Goal: Task Accomplishment & Management: Complete application form

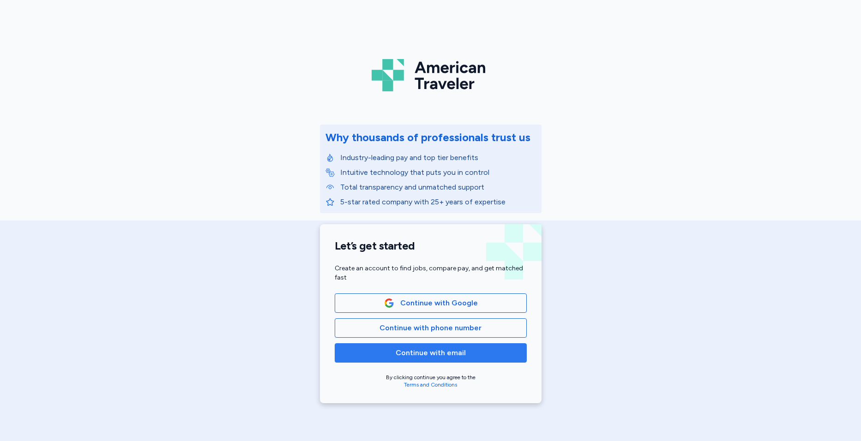
click at [465, 357] on span "Continue with email" at bounding box center [430, 353] width 176 height 11
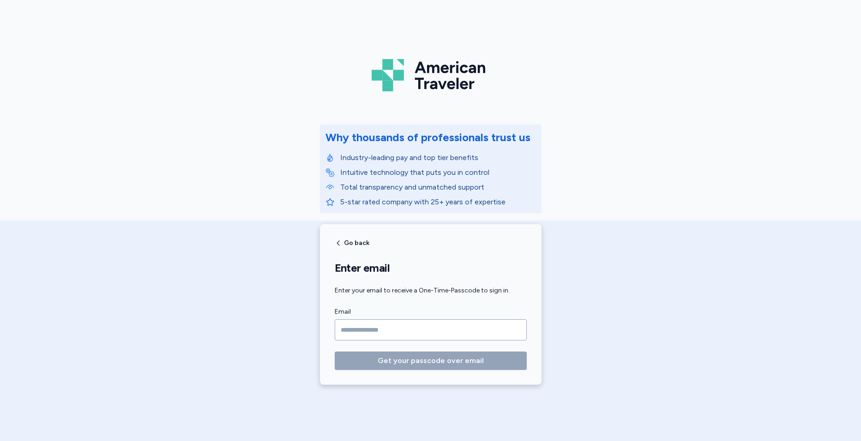
click at [419, 338] on input "Email" at bounding box center [431, 329] width 192 height 21
click at [419, 331] on input "Email" at bounding box center [431, 329] width 192 height 21
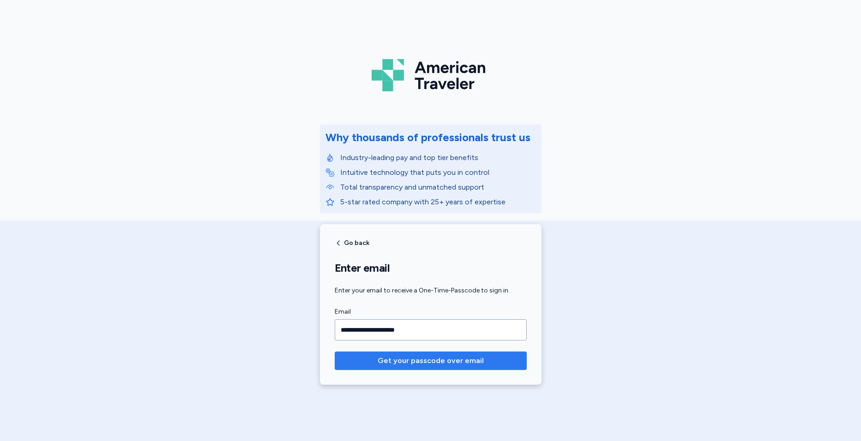
type input "**********"
click at [411, 365] on span "Get your passcode over email" at bounding box center [430, 360] width 106 height 11
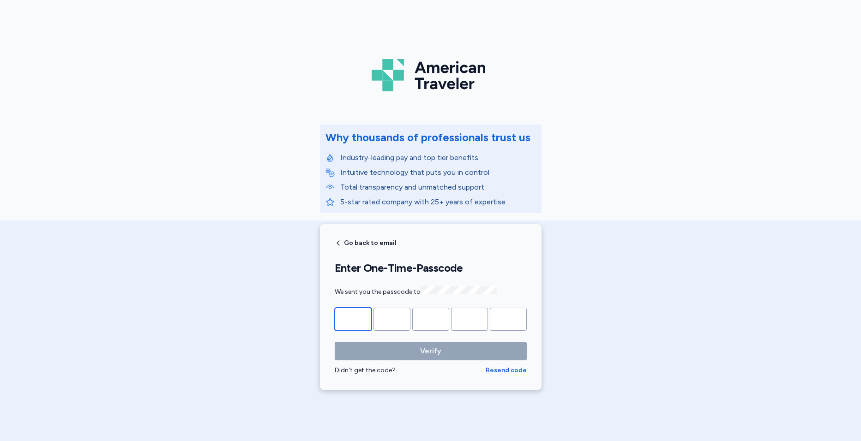
type input "*"
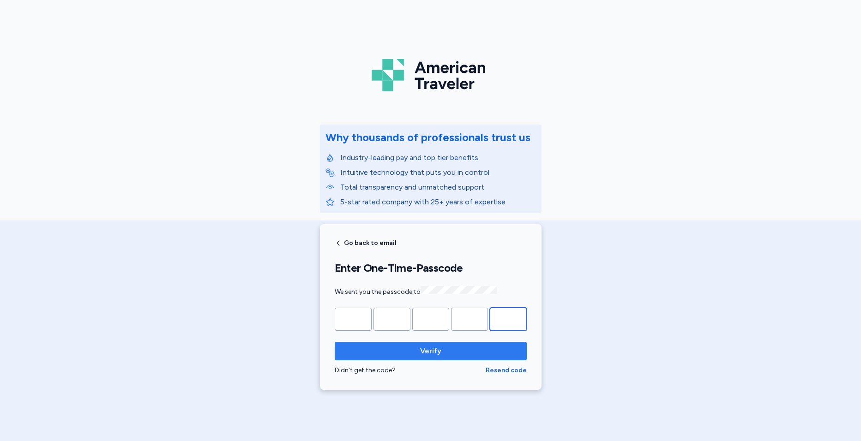
type input "*"
click at [410, 356] on button "Verify" at bounding box center [431, 351] width 192 height 18
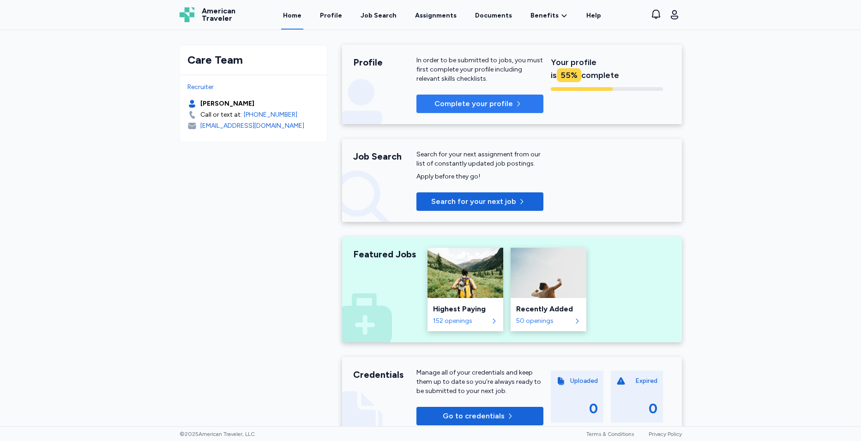
click at [494, 103] on span "Complete your profile" at bounding box center [473, 103] width 78 height 11
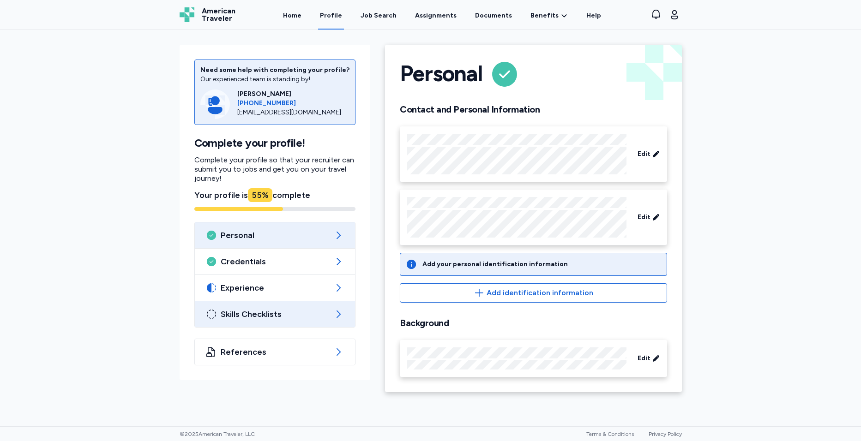
click at [319, 318] on span "Skills Checklists" at bounding box center [275, 314] width 109 height 11
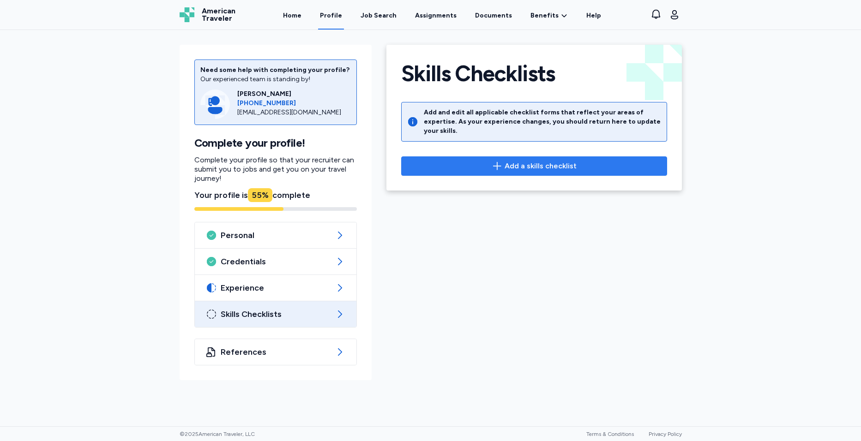
click at [509, 161] on span "Add a skills checklist" at bounding box center [540, 166] width 72 height 11
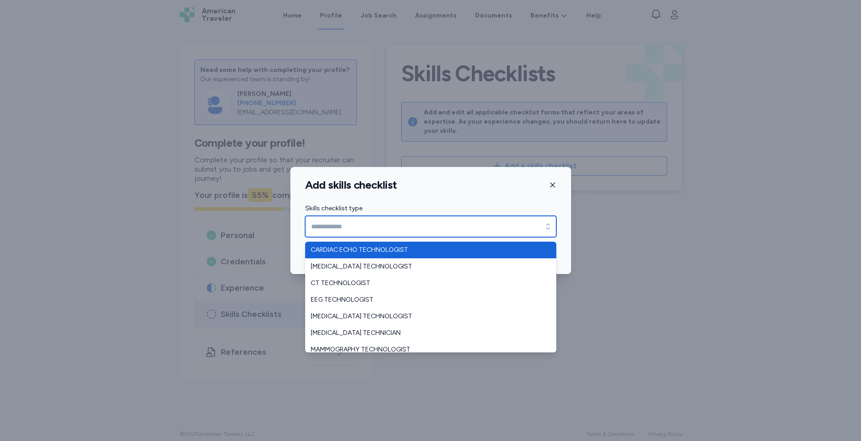
click at [546, 229] on icon "button" at bounding box center [547, 226] width 9 height 9
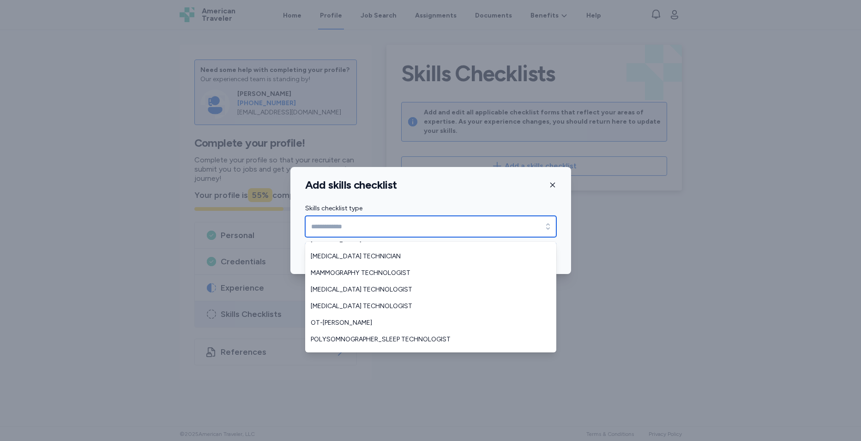
scroll to position [81, 0]
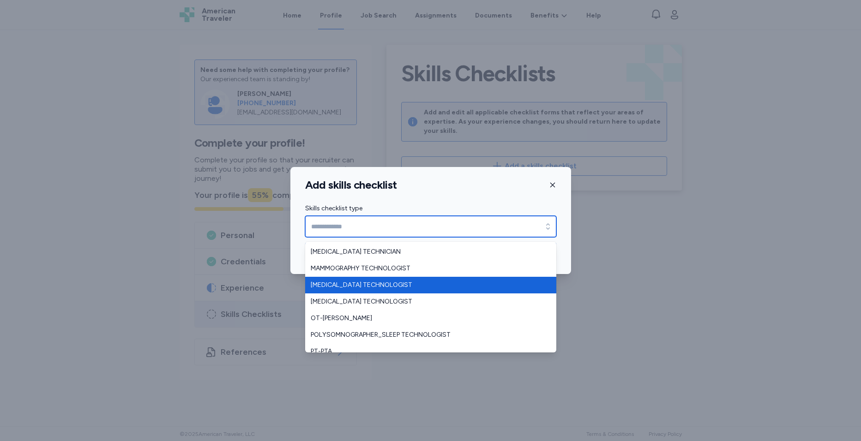
type input "**********"
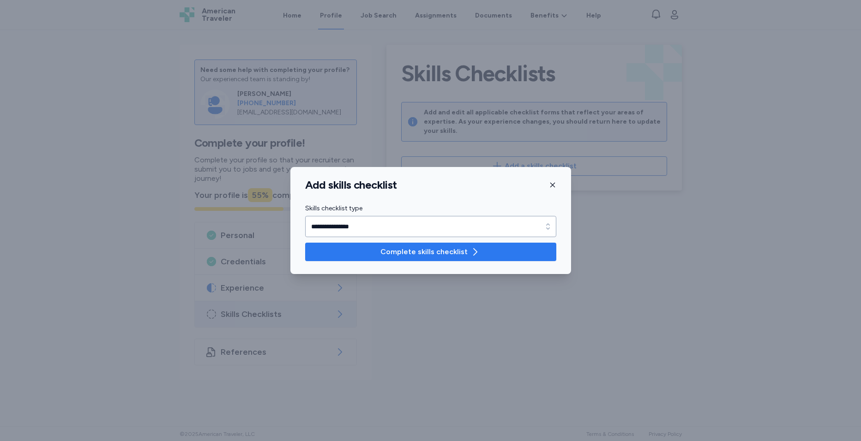
click at [459, 252] on span "Complete skills checklist" at bounding box center [423, 251] width 87 height 11
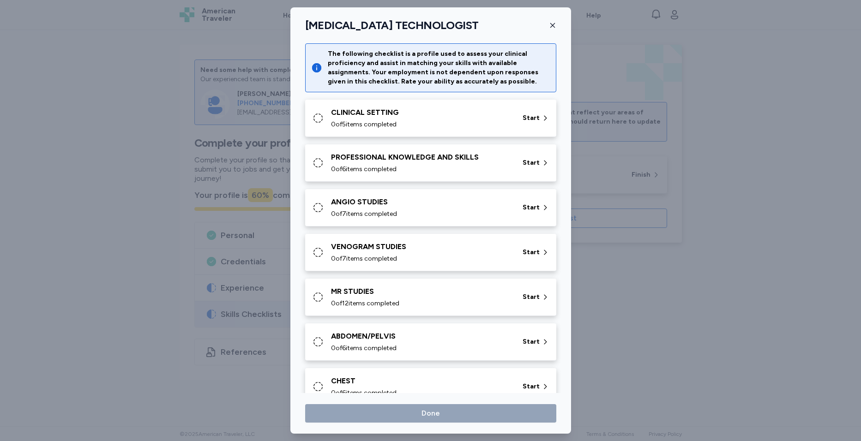
click at [784, 74] on div at bounding box center [430, 220] width 861 height 441
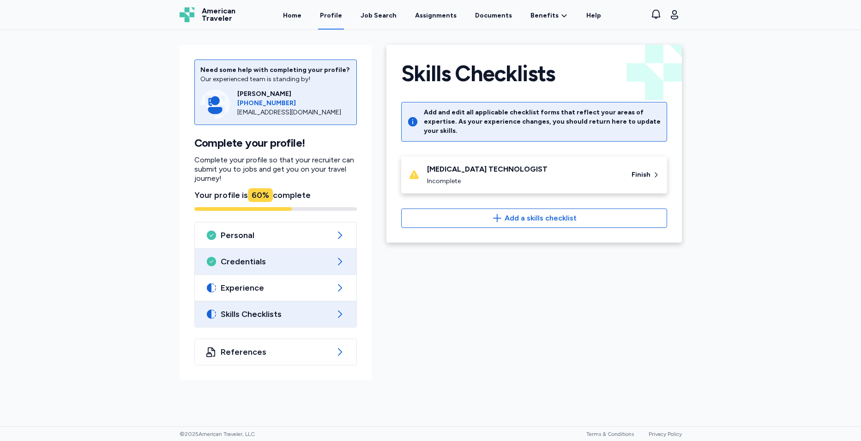
click at [291, 264] on span "Credentials" at bounding box center [276, 261] width 110 height 11
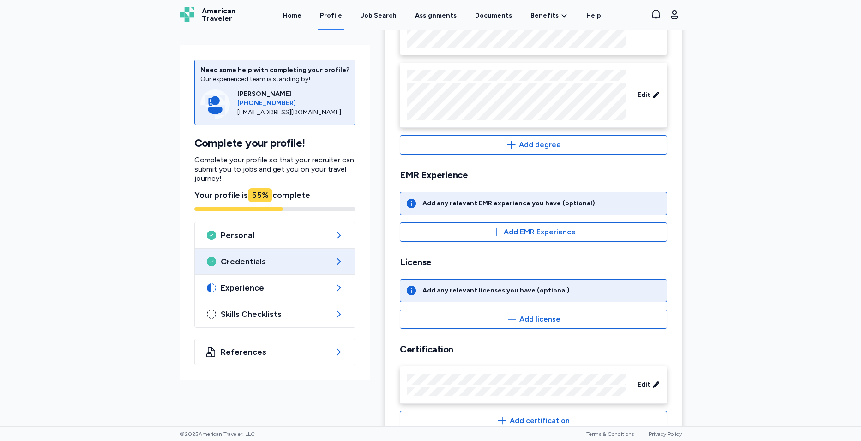
scroll to position [250, 0]
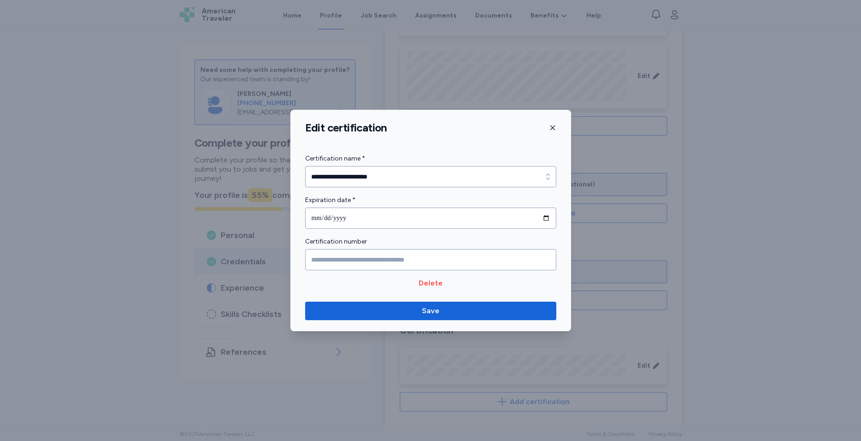
click at [555, 125] on icon "button" at bounding box center [552, 127] width 7 height 7
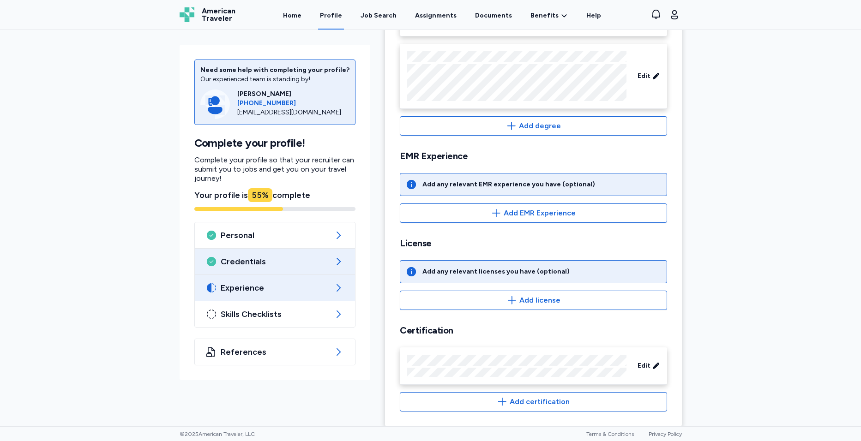
click at [292, 288] on span "Experience" at bounding box center [275, 287] width 109 height 11
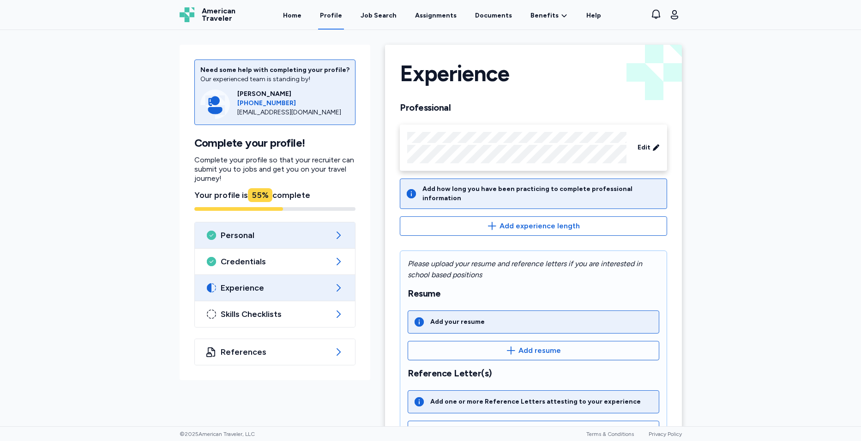
click at [287, 237] on span "Personal" at bounding box center [275, 235] width 109 height 11
